Goal: Navigation & Orientation: Understand site structure

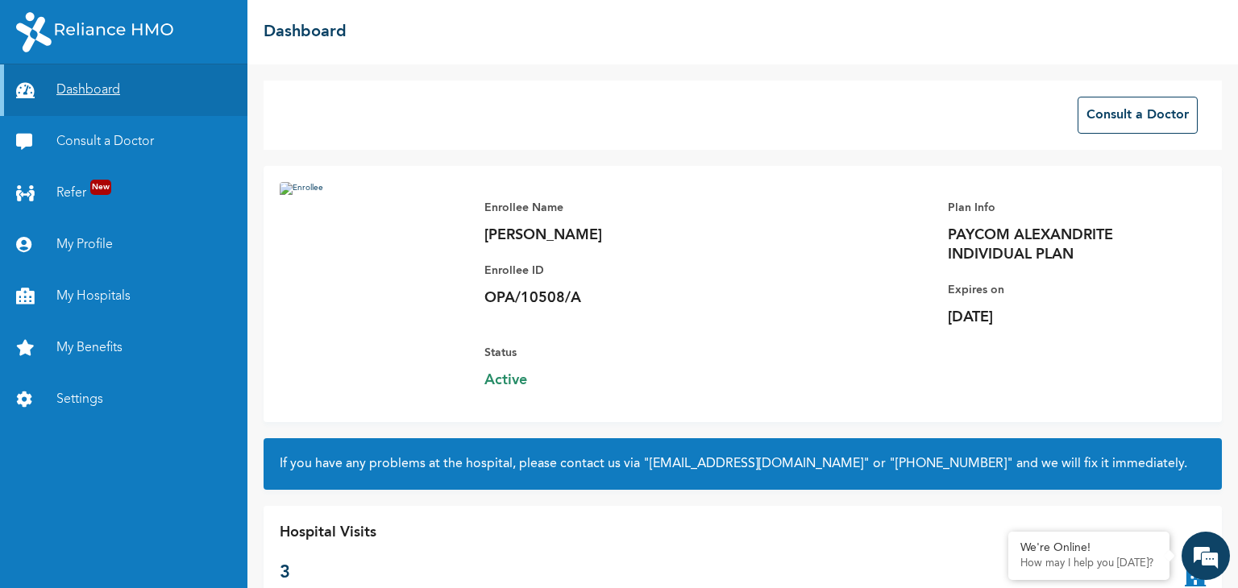
click at [64, 85] on link "Dashboard" at bounding box center [123, 90] width 247 height 52
click at [68, 191] on link "Refer New" at bounding box center [123, 194] width 247 height 52
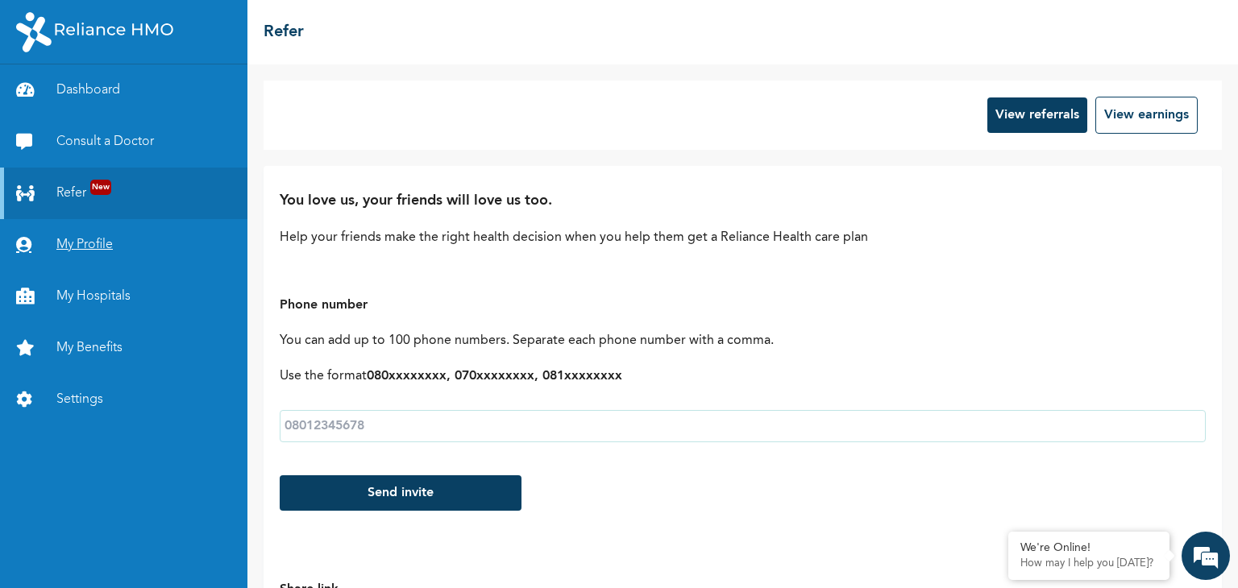
click at [68, 246] on link "My Profile" at bounding box center [123, 245] width 247 height 52
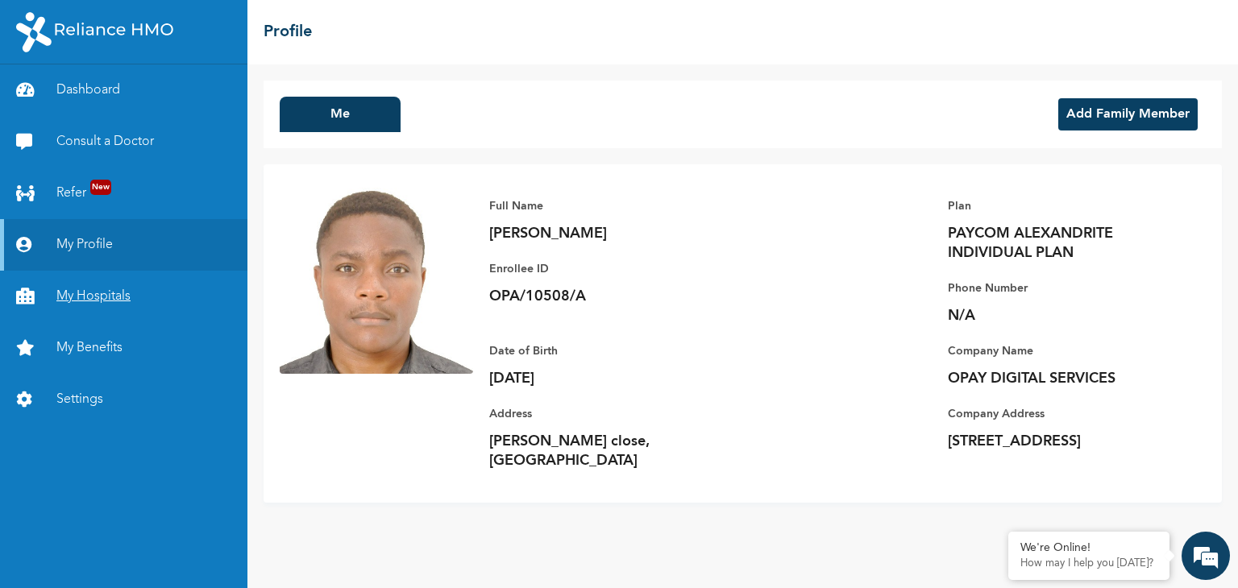
click at [73, 294] on link "My Hospitals" at bounding box center [123, 297] width 247 height 52
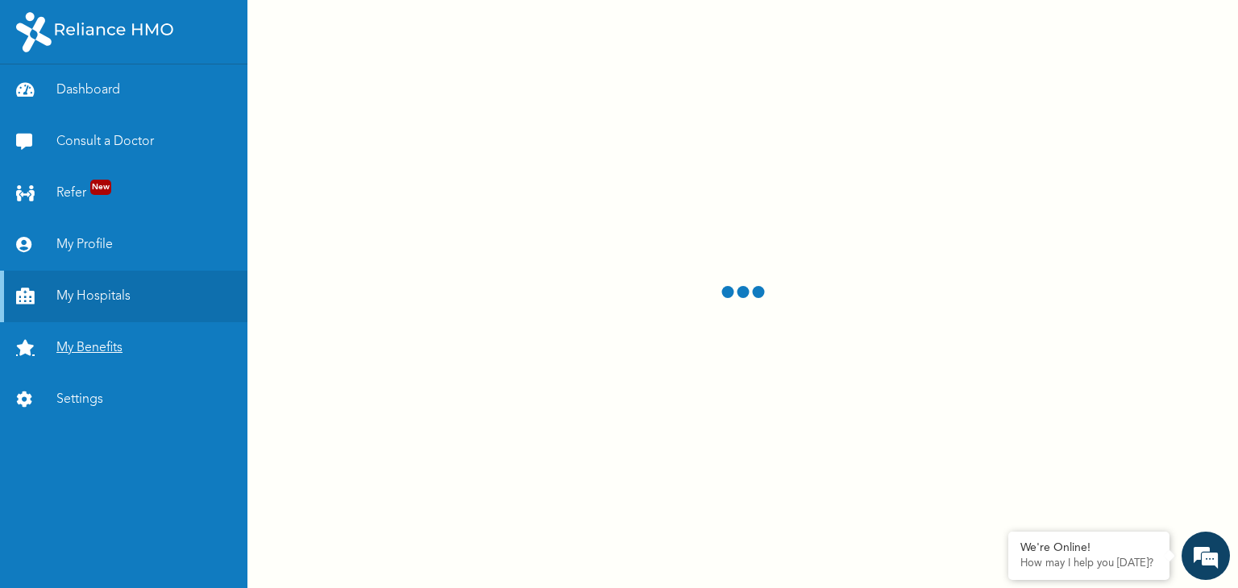
click at [84, 349] on link "My Benefits" at bounding box center [123, 348] width 247 height 52
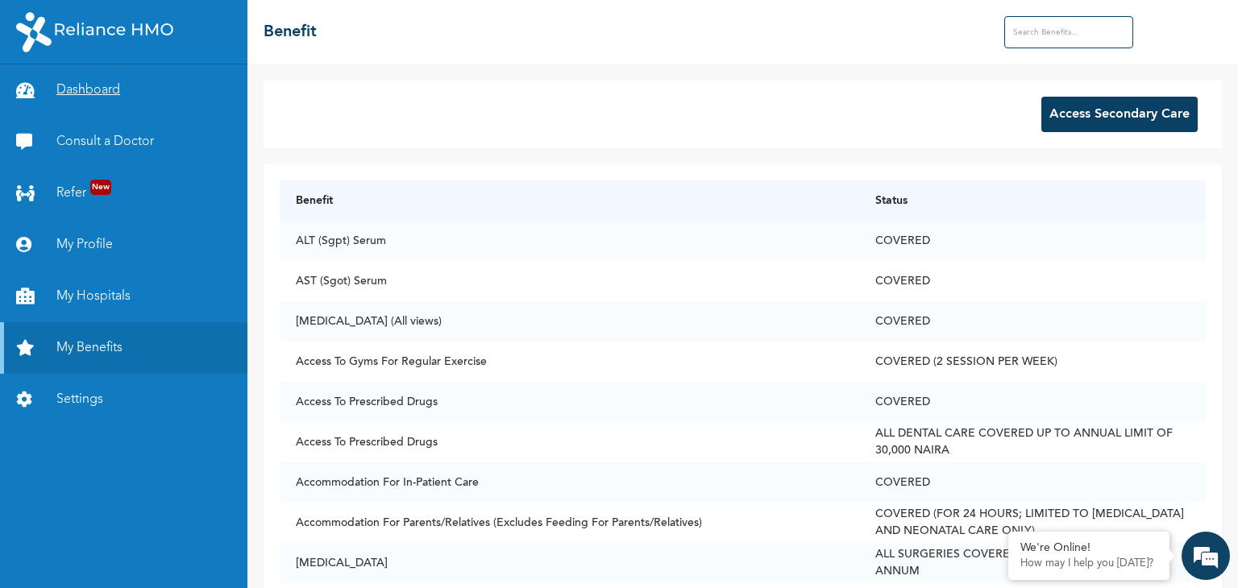
click at [90, 91] on link "Dashboard" at bounding box center [123, 90] width 247 height 52
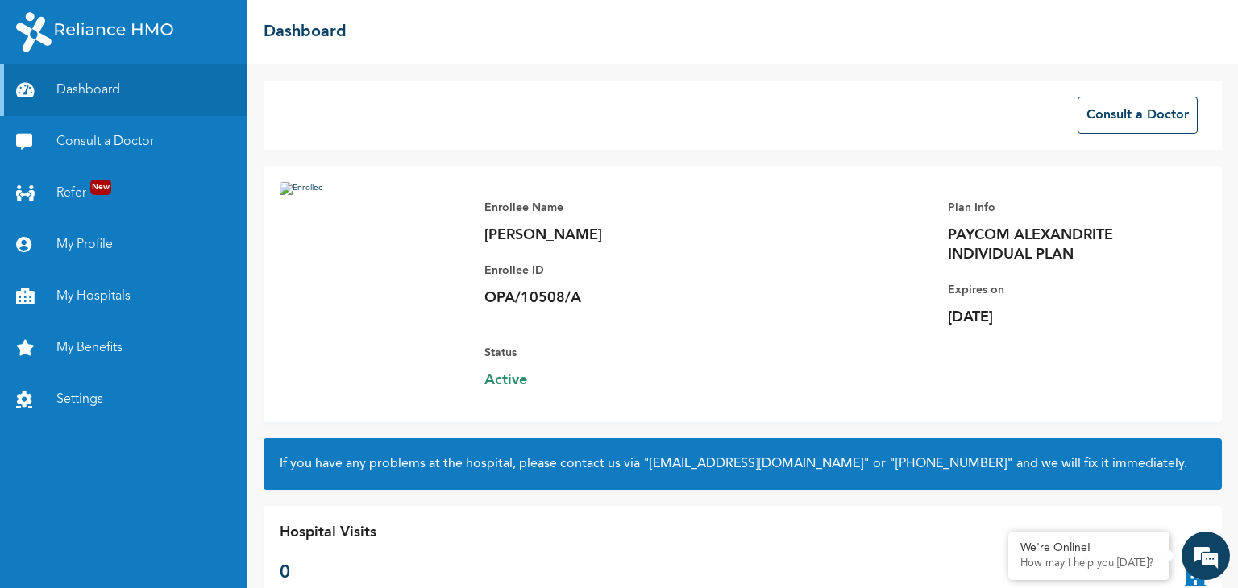
click at [73, 396] on link "Settings" at bounding box center [123, 400] width 247 height 52
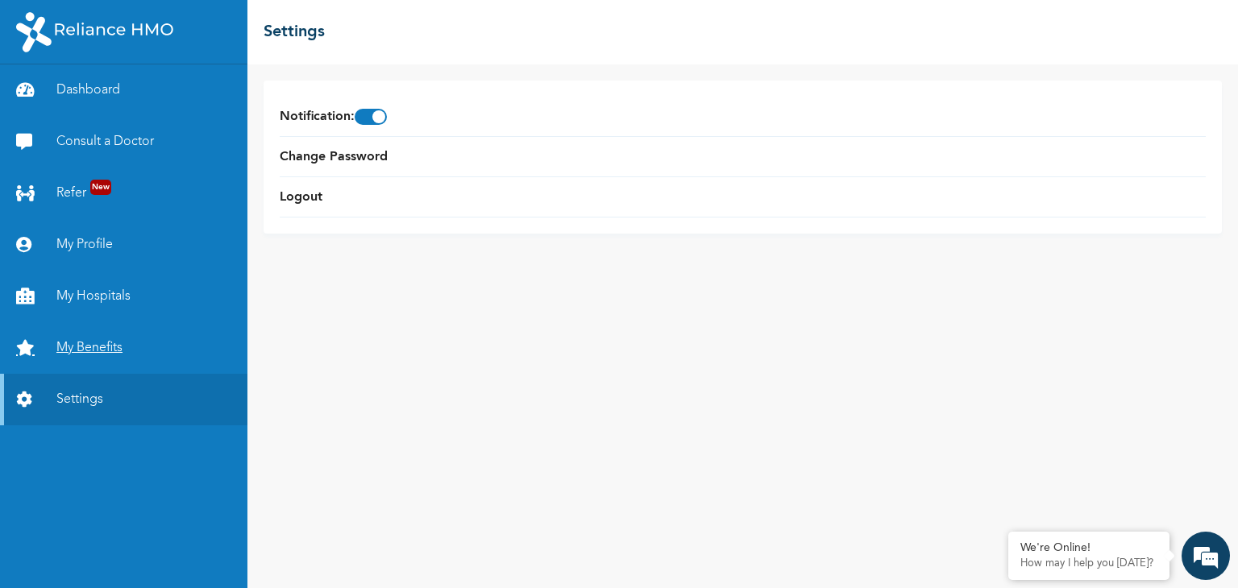
click at [77, 347] on link "My Benefits" at bounding box center [123, 348] width 247 height 52
